Goal: Find contact information: Find contact information

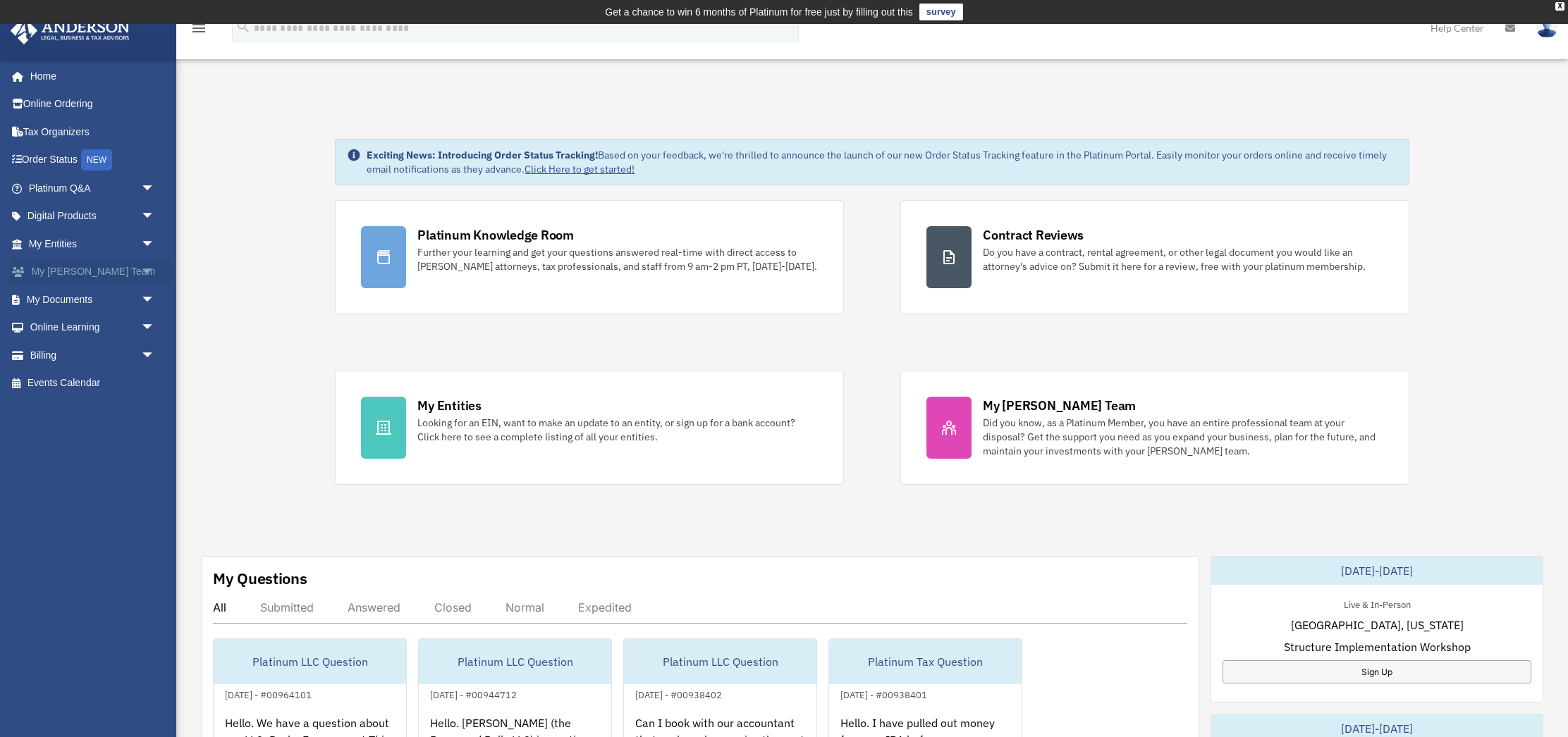
click at [96, 268] on link "My Anderson Team arrow_drop_down" at bounding box center [93, 272] width 166 height 28
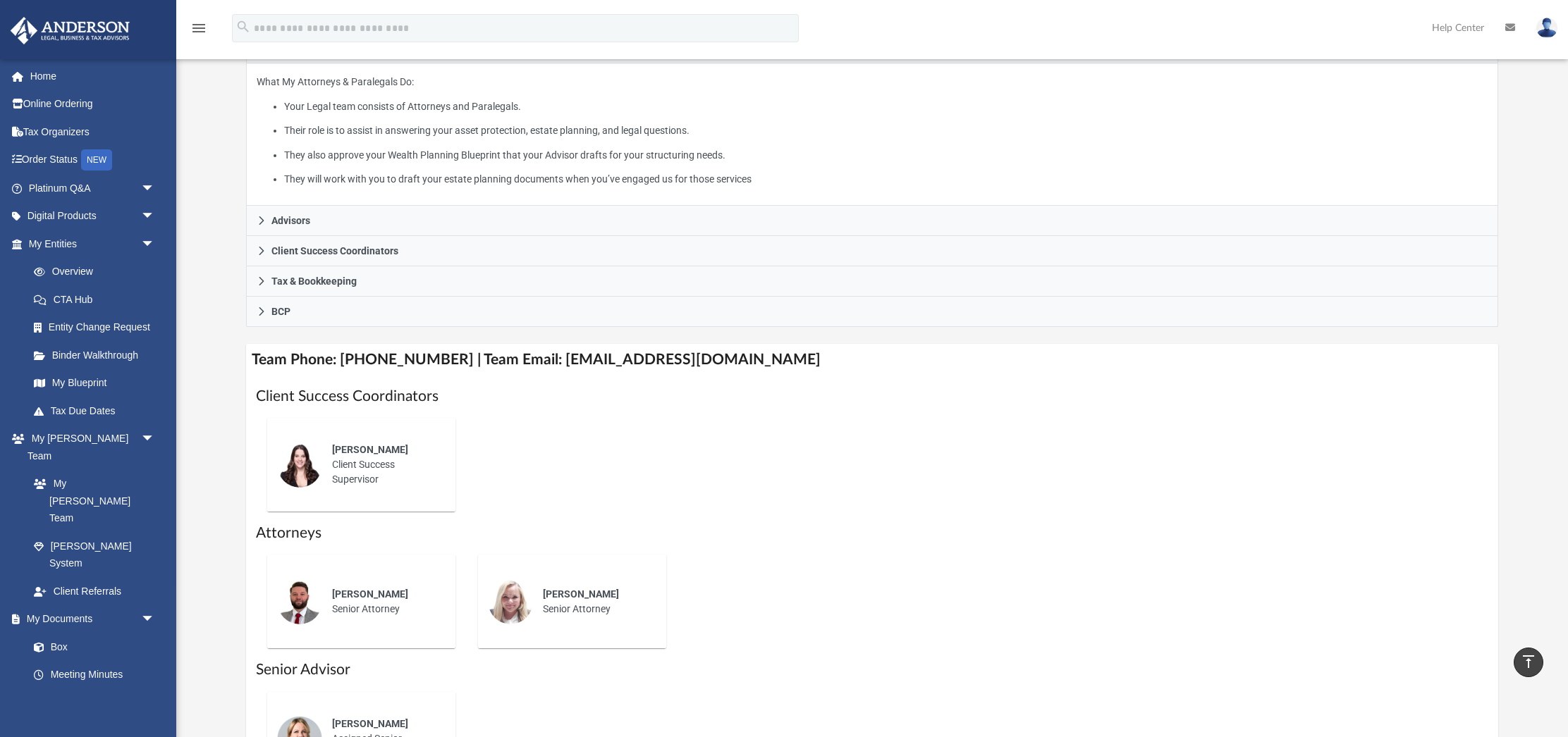
scroll to position [269, 0]
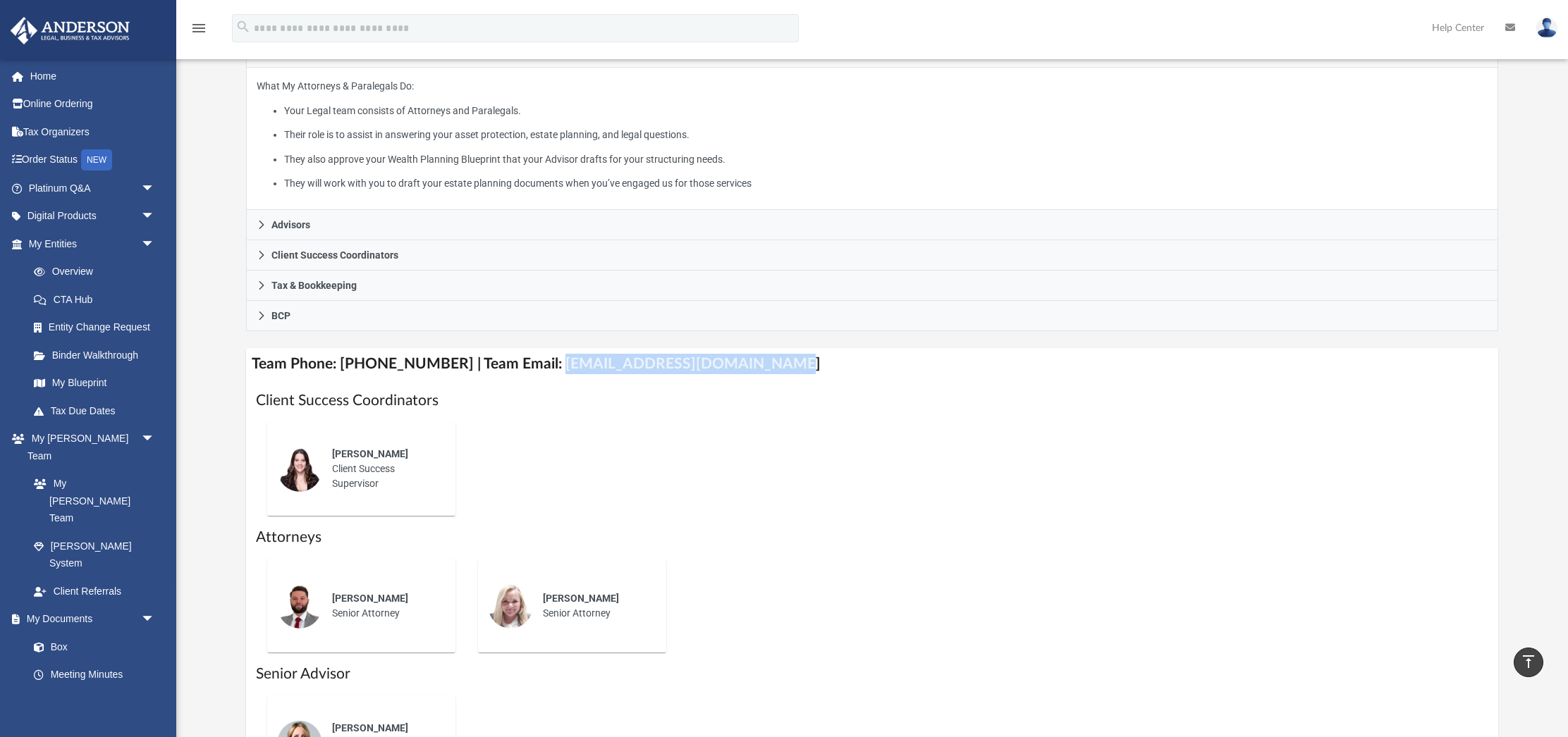
drag, startPoint x: 735, startPoint y: 364, endPoint x: 538, endPoint y: 368, distance: 197.0
click at [538, 368] on h4 "Team Phone: [PHONE_NUMBER] | Team Email: [EMAIL_ADDRESS][DOMAIN_NAME]" at bounding box center [872, 364] width 1253 height 32
copy h4 "[EMAIL_ADDRESS][DOMAIN_NAME]"
